Goal: Find specific page/section: Find specific page/section

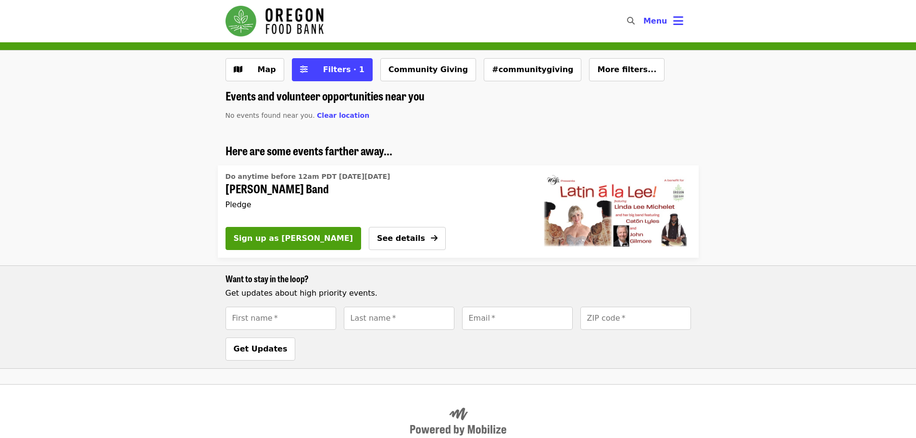
click at [323, 82] on div "Map Filters · 1 Community Giving #communitygiving More filters..." at bounding box center [458, 73] width 481 height 31
click at [326, 74] on span "Filters · 1" at bounding box center [343, 69] width 41 height 9
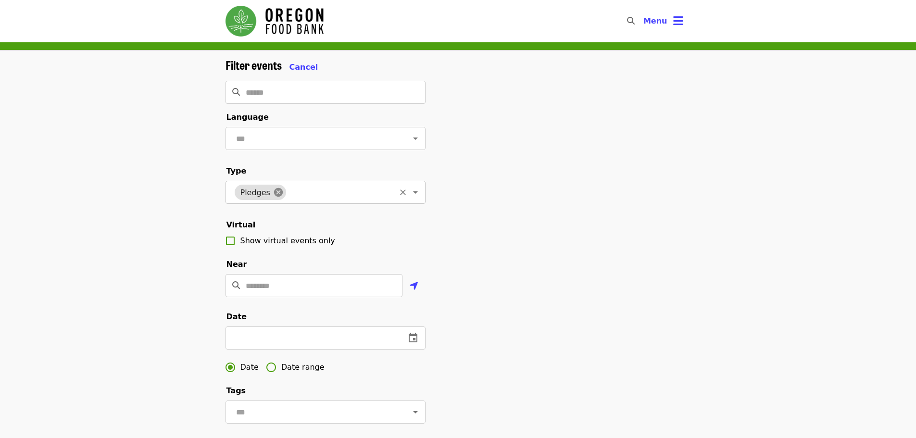
click at [277, 197] on icon at bounding box center [278, 192] width 9 height 9
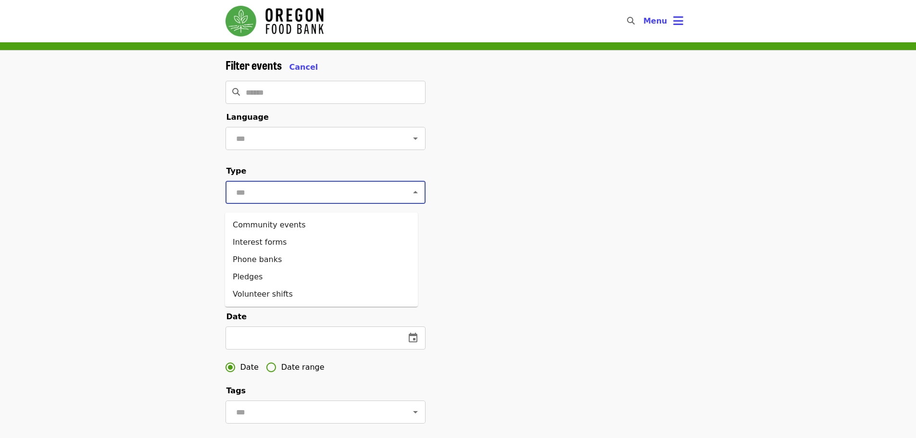
click at [300, 195] on input "text" at bounding box center [313, 192] width 161 height 18
click at [304, 221] on li "Community events" at bounding box center [321, 224] width 193 height 17
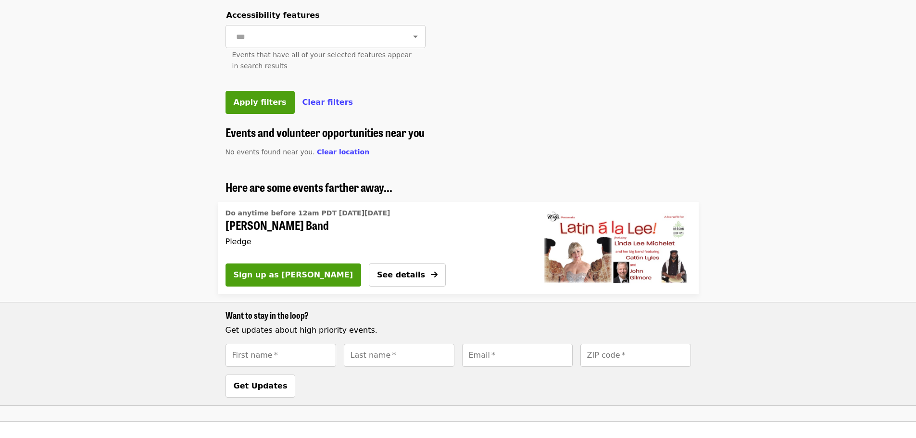
scroll to position [460, 0]
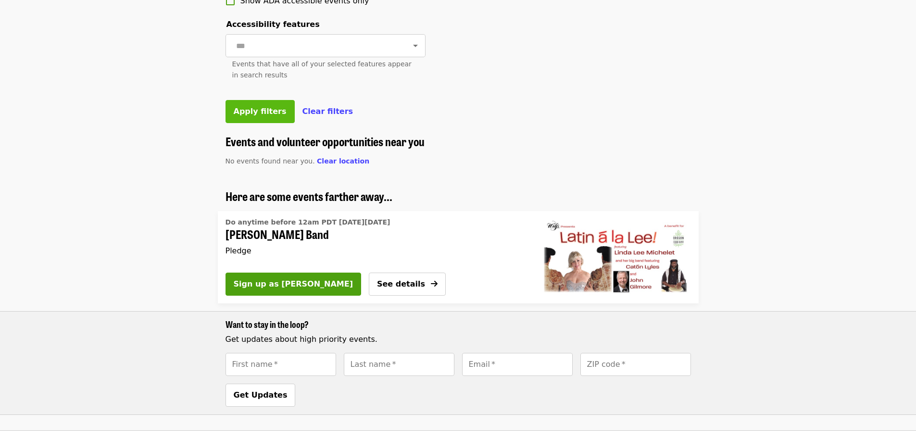
click at [248, 123] on button "Apply filters" at bounding box center [260, 111] width 69 height 23
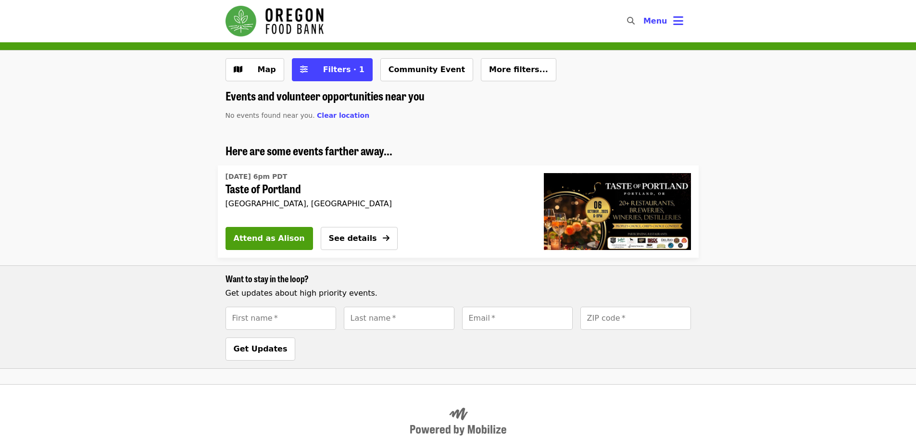
click at [250, 179] on time "[DATE] 6pm PDT" at bounding box center [257, 177] width 62 height 10
